Goal: Information Seeking & Learning: Learn about a topic

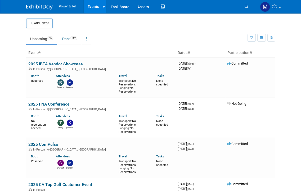
click at [85, 52] on th "Event" at bounding box center [100, 53] width 149 height 9
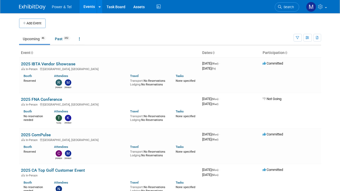
click at [298, 7] on link "Search" at bounding box center [287, 6] width 24 height 9
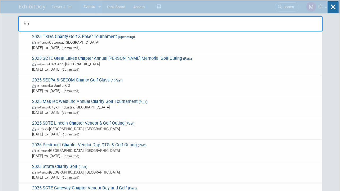
type input "h"
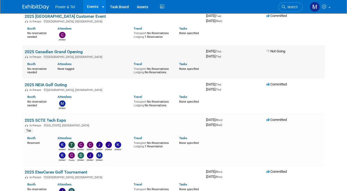
scroll to position [477, 0]
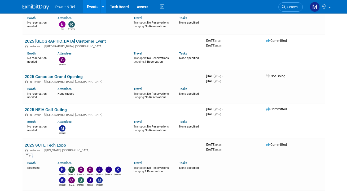
click at [301, 8] on link "Search" at bounding box center [290, 6] width 24 height 9
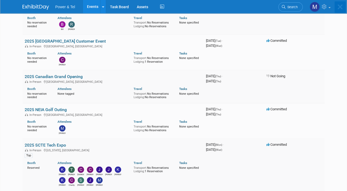
scroll to position [0, 0]
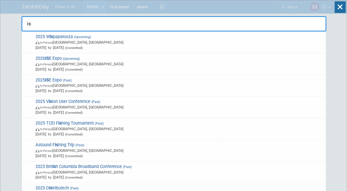
type input "ise"
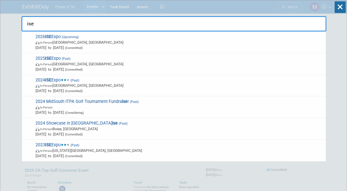
drag, startPoint x: 140, startPoint y: 70, endPoint x: 138, endPoint y: 72, distance: 3.0
click at [139, 72] on div "2025 ISE Expo (Past) In-Person New Orleans, LA Jul 29, 2025 to Jul 31, 2025 (Co…" at bounding box center [174, 64] width 304 height 22
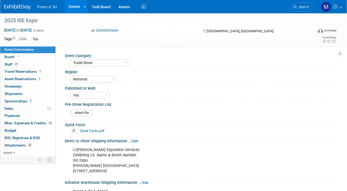
select select "Trade Show"
select select "National"
select select "Yes"
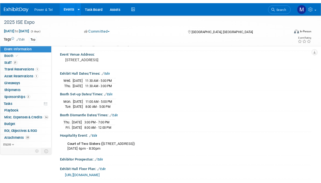
scroll to position [317, 0]
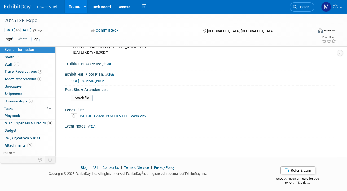
click at [114, 114] on link "ISE EXPO 2025_POWER & TEL_Leads.xlsx" at bounding box center [113, 116] width 67 height 4
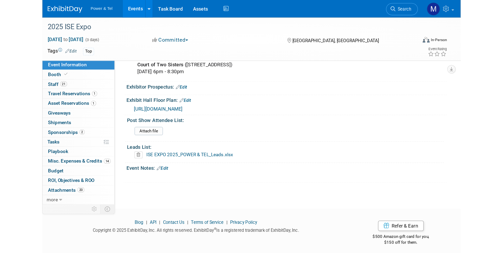
scroll to position [0, 0]
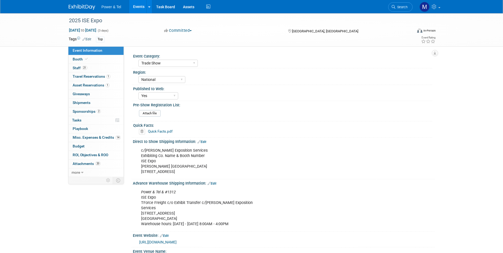
drag, startPoint x: 83, startPoint y: 12, endPoint x: 84, endPoint y: 9, distance: 2.8
click at [83, 12] on div "Power & Tel Events Add Event Bulk Upload Events Shareable Event Boards Recently…" at bounding box center [252, 6] width 366 height 13
click at [85, 5] on img at bounding box center [82, 7] width 27 height 5
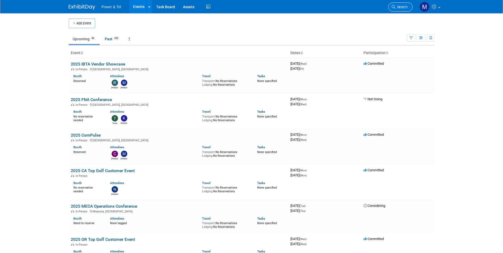
click at [401, 9] on link "Search" at bounding box center [400, 6] width 24 height 9
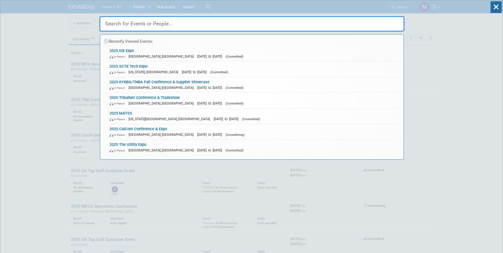
click at [130, 10] on div "Recently Viewed Events: 2025 ISE Expo In-Person New Orleans, LA Jul 29, 2025 to…" at bounding box center [251, 79] width 305 height 159
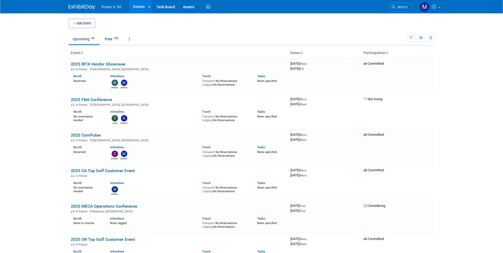
click at [132, 24] on body "Power & Tel Events Add Event Bulk Upload Events Shareable Event Boards Recently…" at bounding box center [251, 126] width 503 height 253
click at [403, 3] on link "Search" at bounding box center [400, 6] width 24 height 9
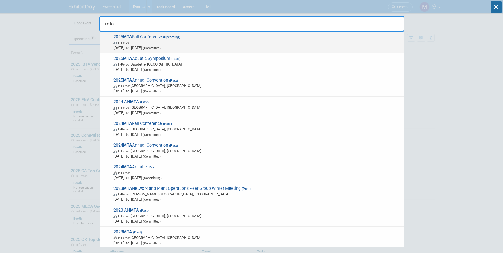
type input "mta"
click at [174, 36] on span "(Upcoming)" at bounding box center [171, 37] width 18 height 4
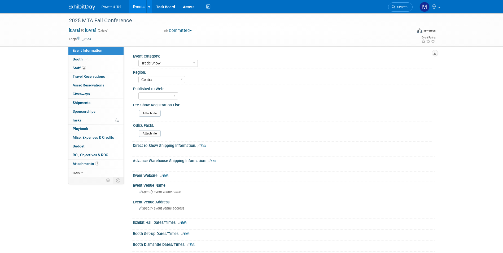
select select "Trade Show"
select select "Central"
click at [106, 58] on link "Booth" at bounding box center [95, 59] width 55 height 8
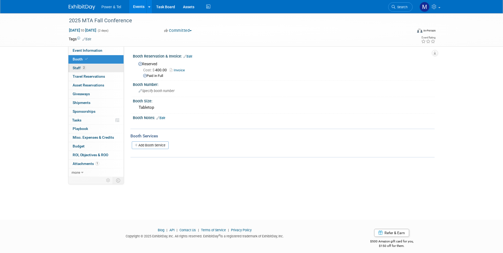
click at [105, 68] on link "2 Staff 2" at bounding box center [95, 68] width 55 height 8
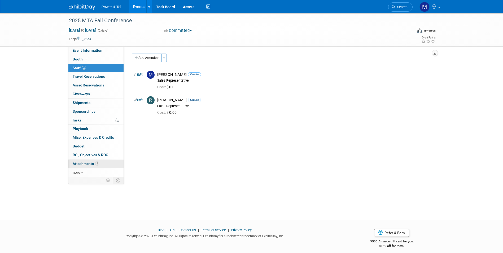
click at [90, 165] on span "Attachments 1" at bounding box center [86, 163] width 27 height 4
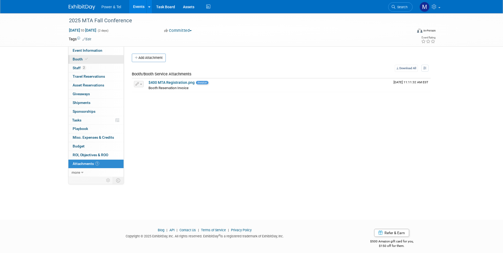
click at [92, 57] on link "Booth" at bounding box center [95, 59] width 55 height 8
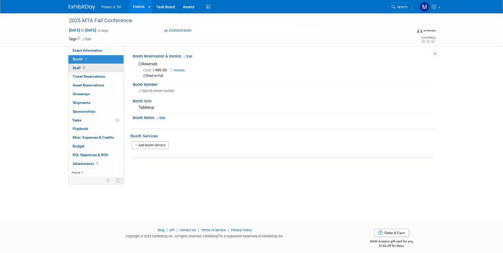
click at [97, 68] on link "2 Staff 2" at bounding box center [95, 68] width 55 height 8
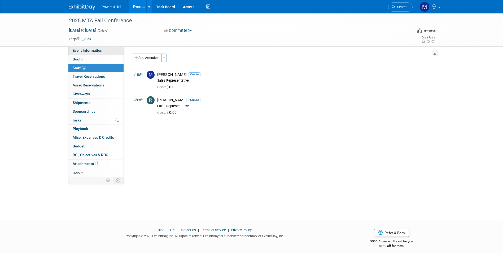
click at [86, 50] on span "Event Information" at bounding box center [88, 50] width 30 height 4
select select "Trade Show"
select select "Central"
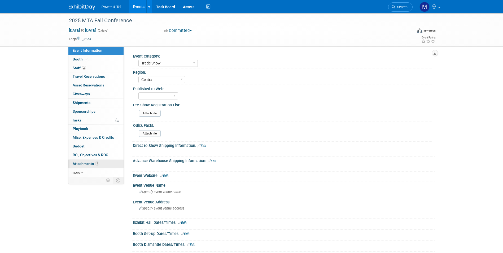
click at [100, 165] on link "1 Attachments 1" at bounding box center [95, 164] width 55 height 8
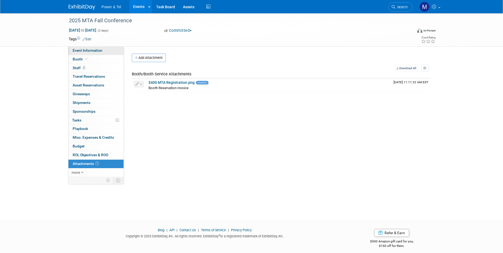
click at [98, 49] on span "Event Information" at bounding box center [88, 50] width 30 height 4
select select "Trade Show"
select select "Central"
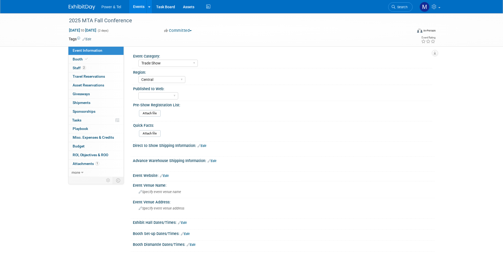
click at [138, 7] on link "Events" at bounding box center [138, 6] width 19 height 13
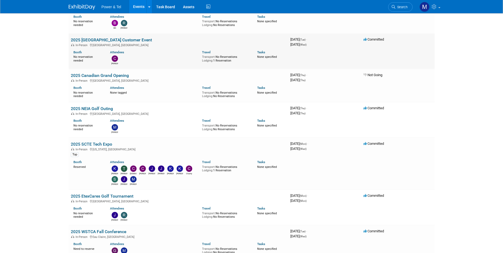
scroll to position [530, 0]
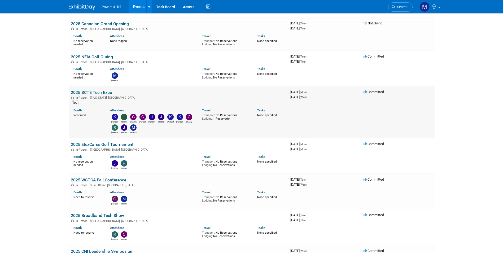
click at [90, 94] on link "2025 SCTE Tech Expo" at bounding box center [91, 92] width 41 height 5
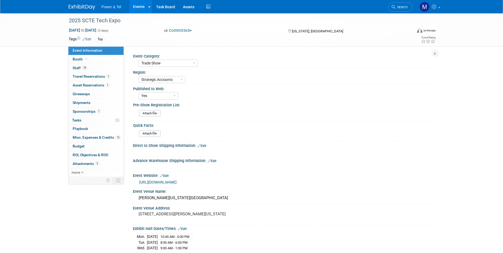
select select "Trade Show"
select select "Strategic Accounts"
select select "Yes"
click at [95, 57] on link "Booth" at bounding box center [95, 59] width 55 height 8
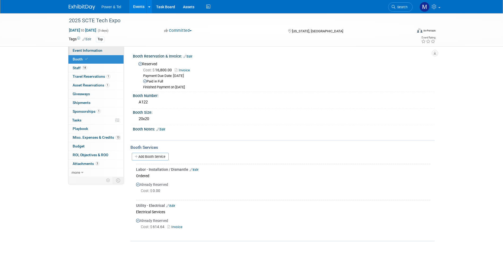
click at [107, 51] on link "Event Information" at bounding box center [95, 50] width 55 height 8
select select "Trade Show"
select select "Strategic Accounts"
select select "Yes"
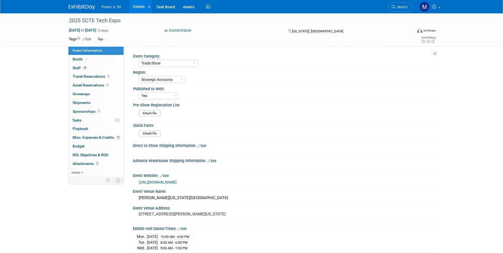
click at [200, 187] on div "Event Website: Edit [URL][DOMAIN_NAME]" at bounding box center [282, 179] width 304 height 16
click at [177, 183] on link "[URL][DOMAIN_NAME]" at bounding box center [157, 182] width 37 height 4
click at [94, 60] on link "Booth" at bounding box center [95, 59] width 55 height 8
